Goal: Navigation & Orientation: Find specific page/section

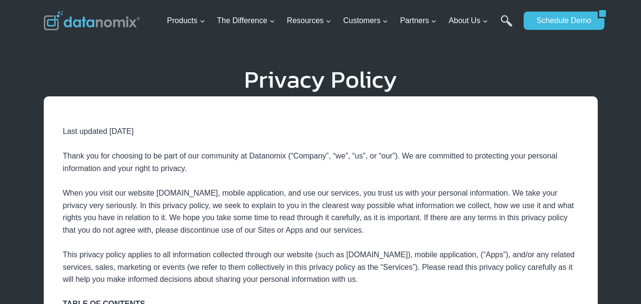
click at [243, 46] on div "Privacy Policy" at bounding box center [320, 45] width 577 height 91
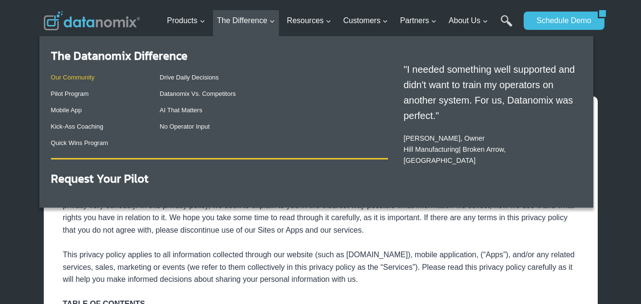
click at [91, 76] on link "Our Community" at bounding box center [73, 77] width 44 height 7
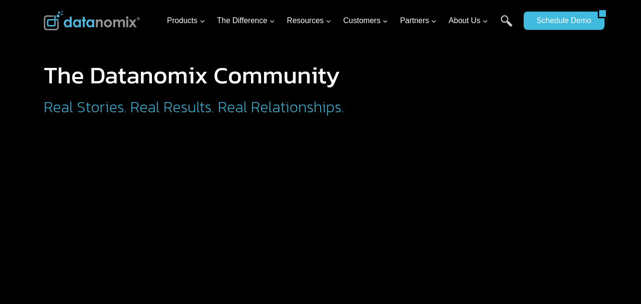
click at [245, 115] on h2 "Real Stories. Real Results. Real Relationships." at bounding box center [234, 106] width 380 height 15
click at [402, 72] on h1 "The Datanomix Community" at bounding box center [234, 75] width 380 height 24
